Goal: Task Accomplishment & Management: Complete application form

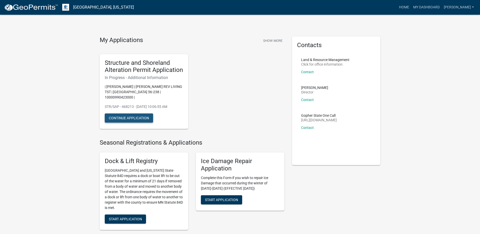
click at [118, 113] on button "Continue Application" at bounding box center [129, 117] width 48 height 9
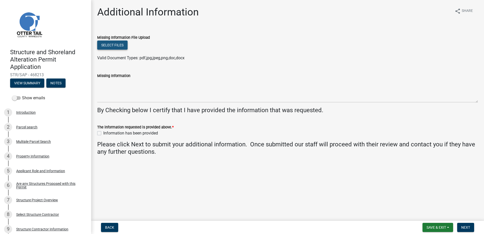
click at [115, 44] on button "Select files" at bounding box center [112, 45] width 30 height 9
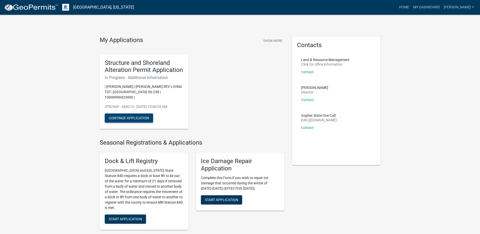
click at [122, 113] on button "Continue Application" at bounding box center [129, 117] width 48 height 9
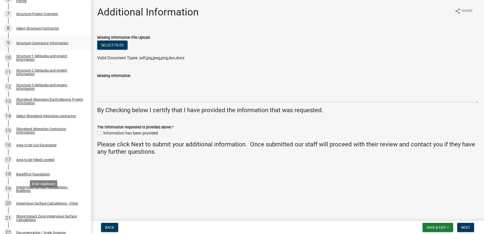
scroll to position [152, 0]
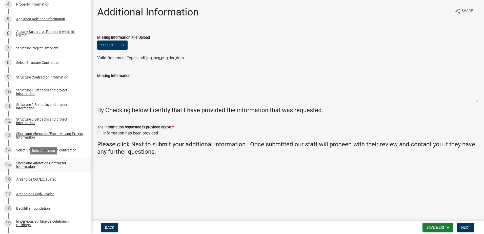
click at [35, 162] on div "Shoreland Alteration Contractor Information" at bounding box center [49, 164] width 67 height 7
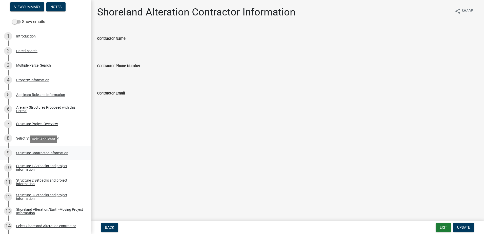
scroll to position [76, 0]
click at [38, 39] on div "1 Introduction" at bounding box center [43, 36] width 79 height 8
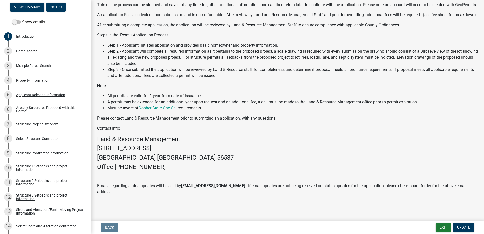
scroll to position [0, 0]
